Goal: Information Seeking & Learning: Learn about a topic

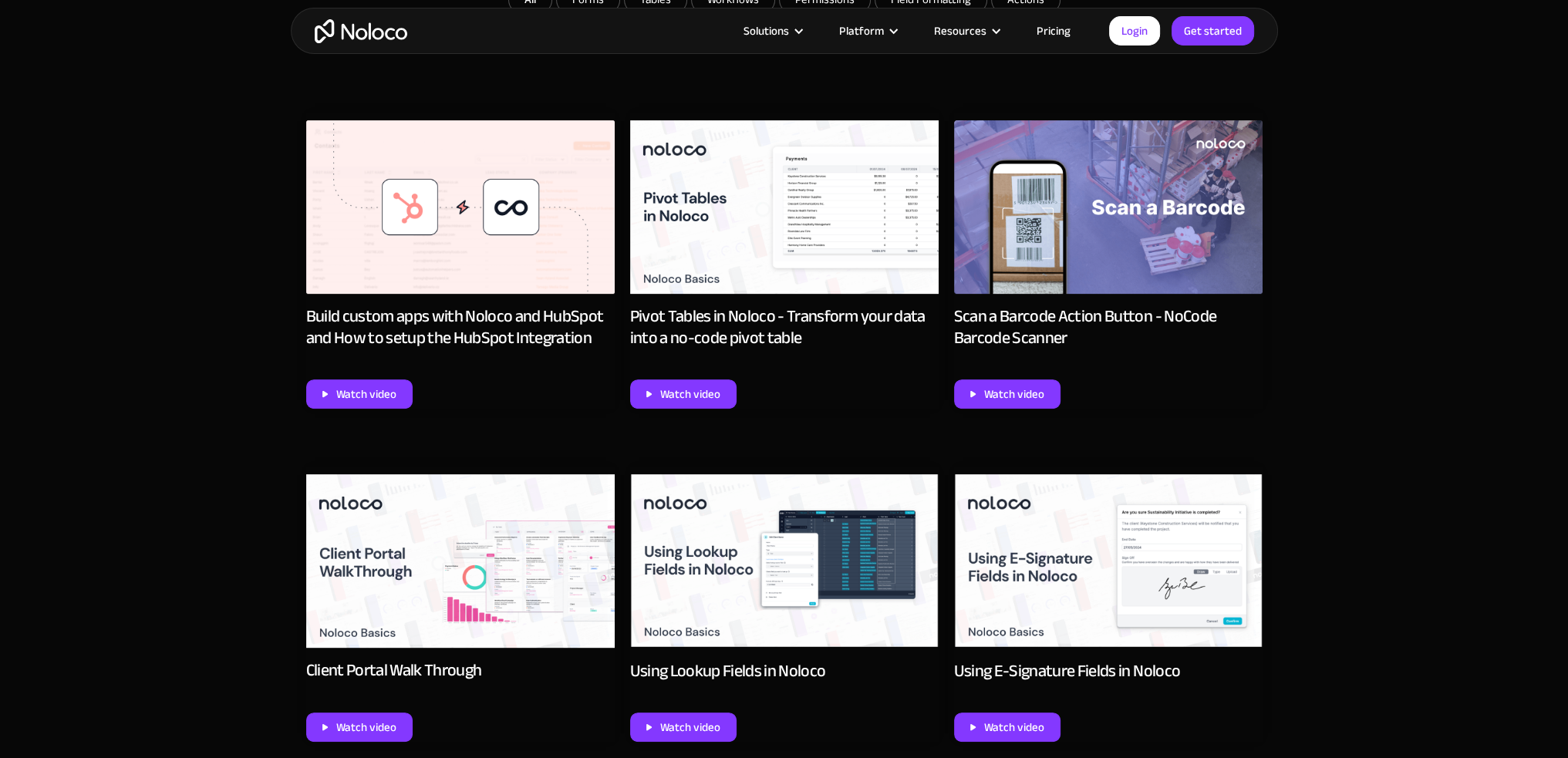
scroll to position [770, 0]
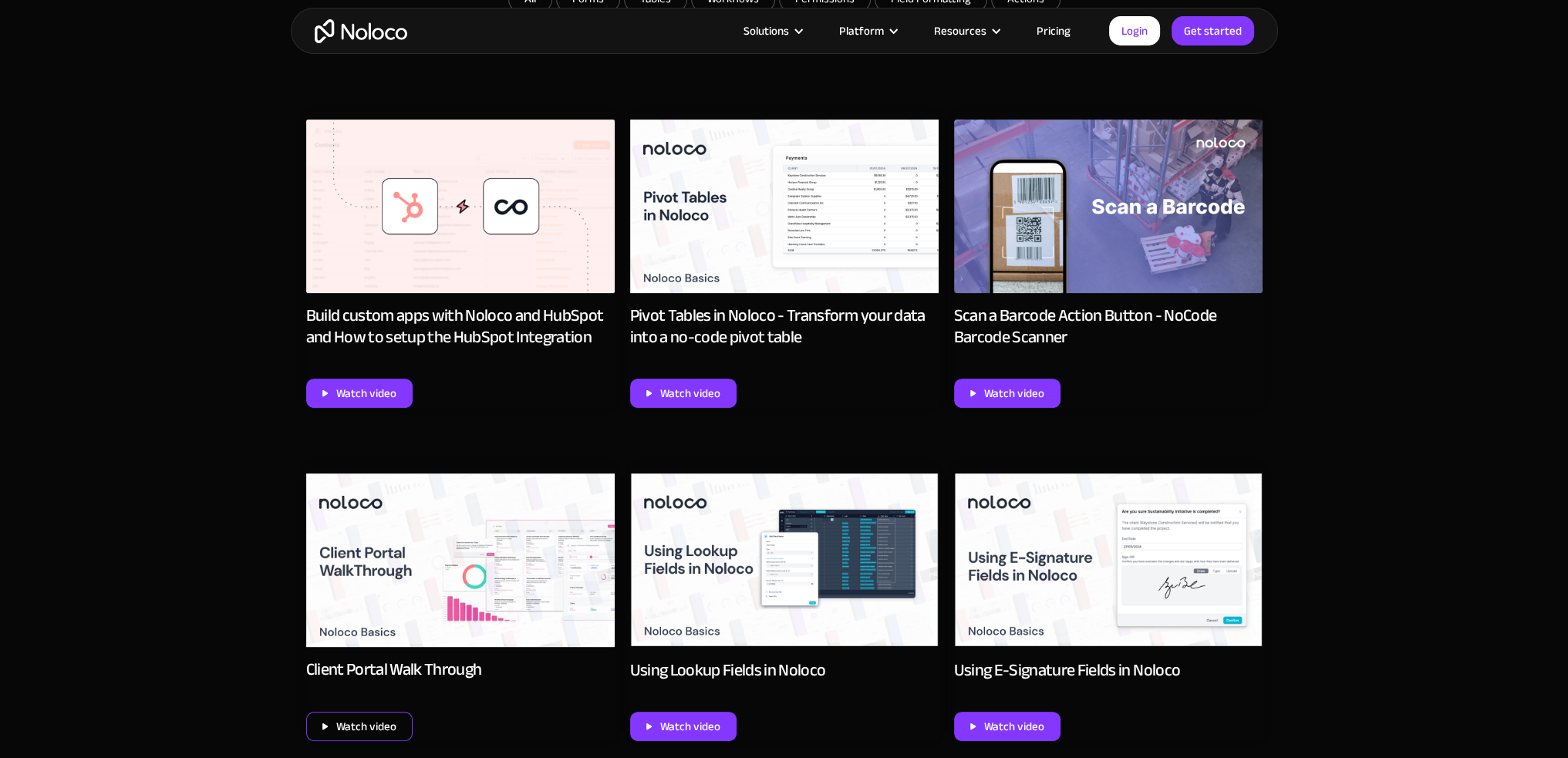
click at [386, 729] on div "Watch video" at bounding box center [366, 726] width 60 height 20
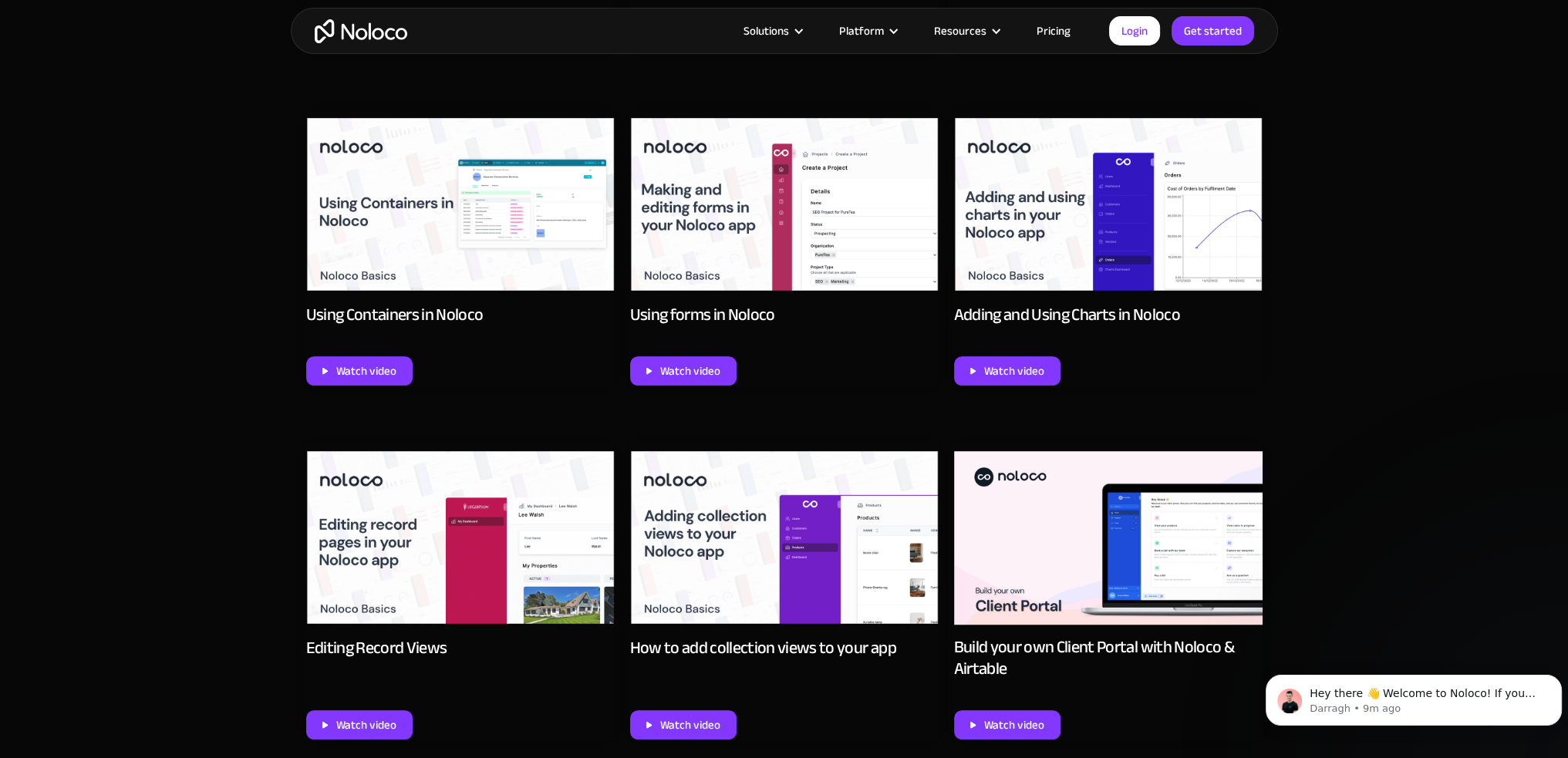
scroll to position [1456, 0]
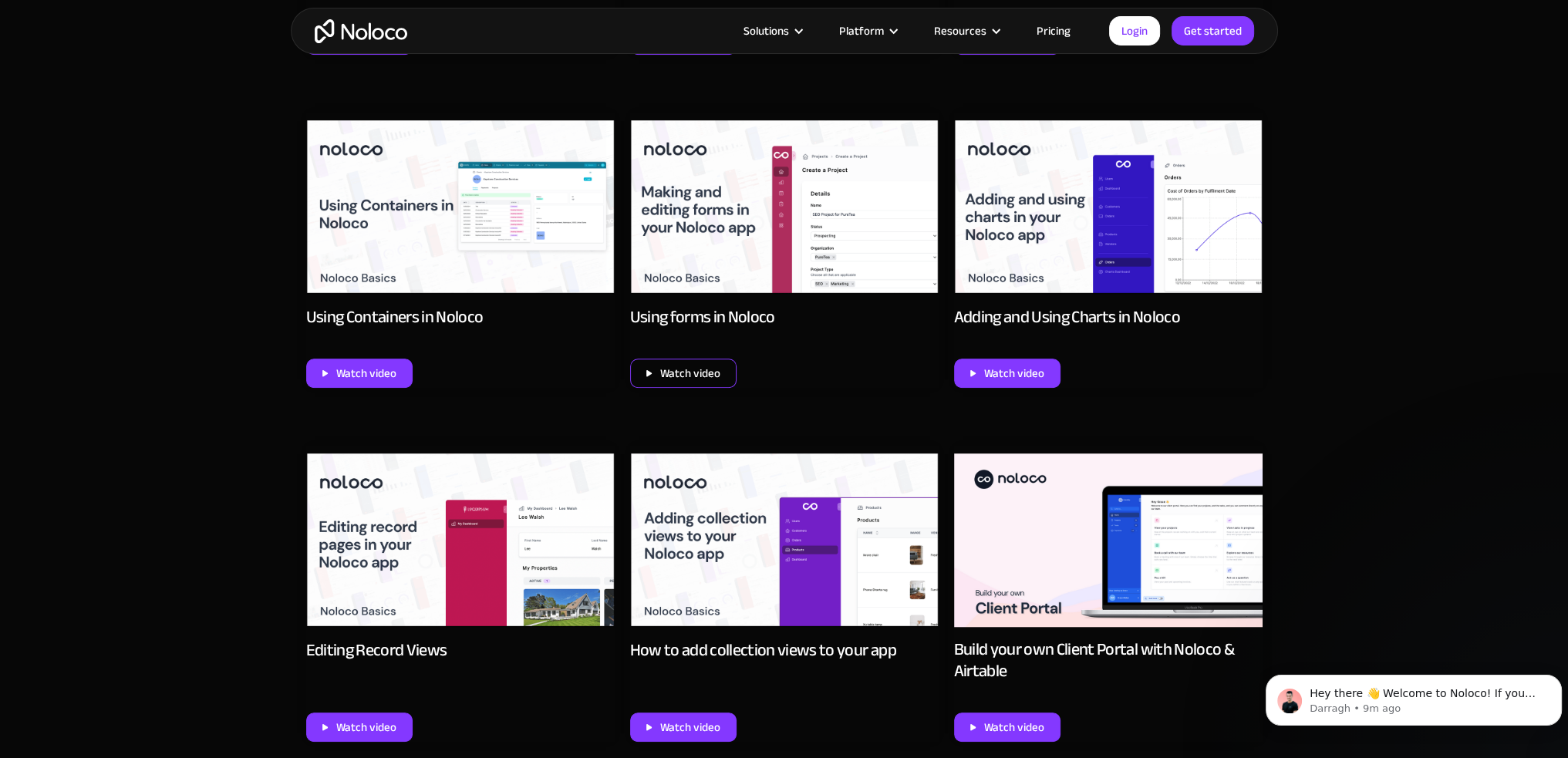
click at [703, 367] on div "Watch video" at bounding box center [690, 373] width 60 height 20
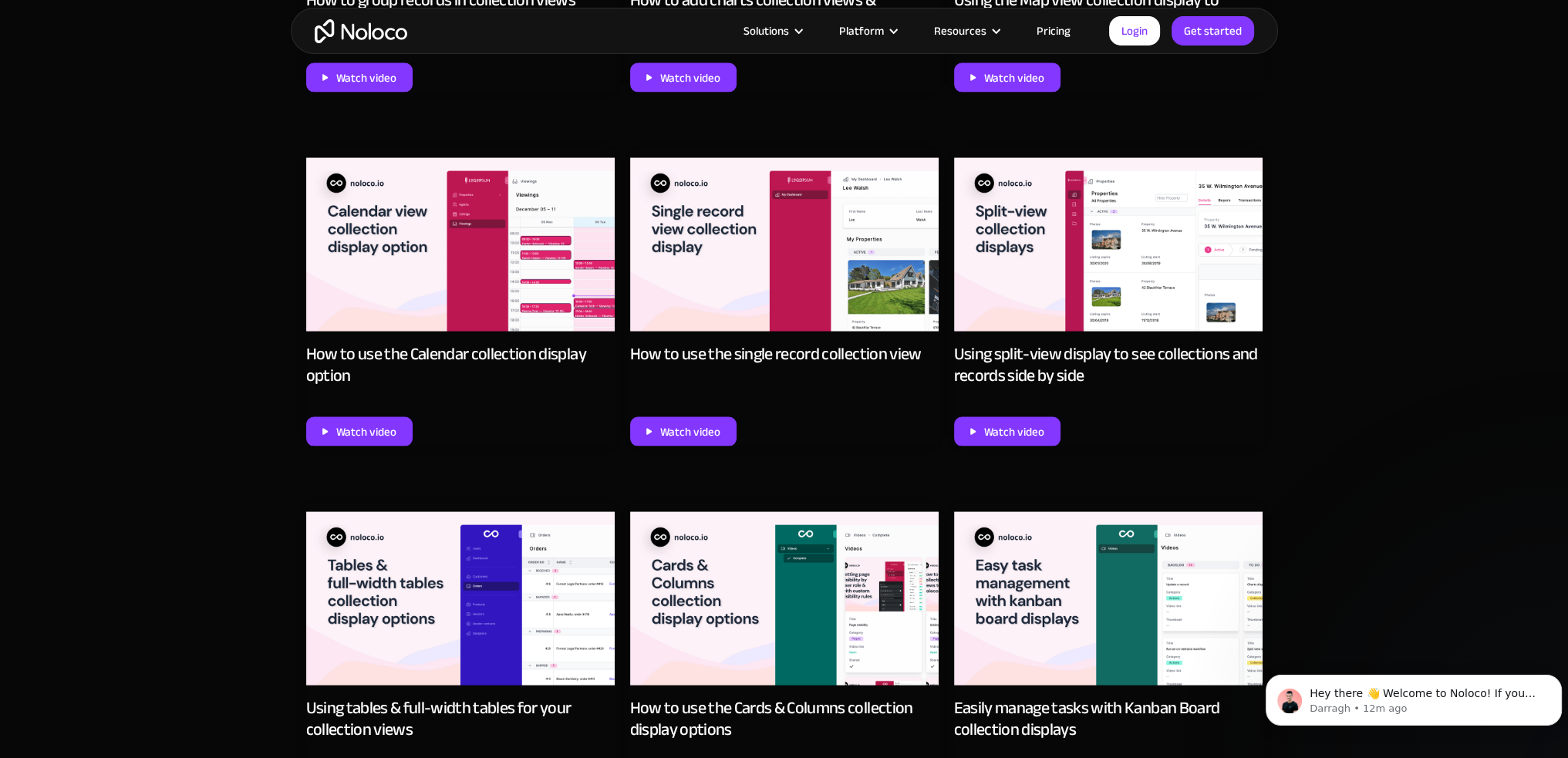
scroll to position [4230, 0]
